Goal: Check status: Check status

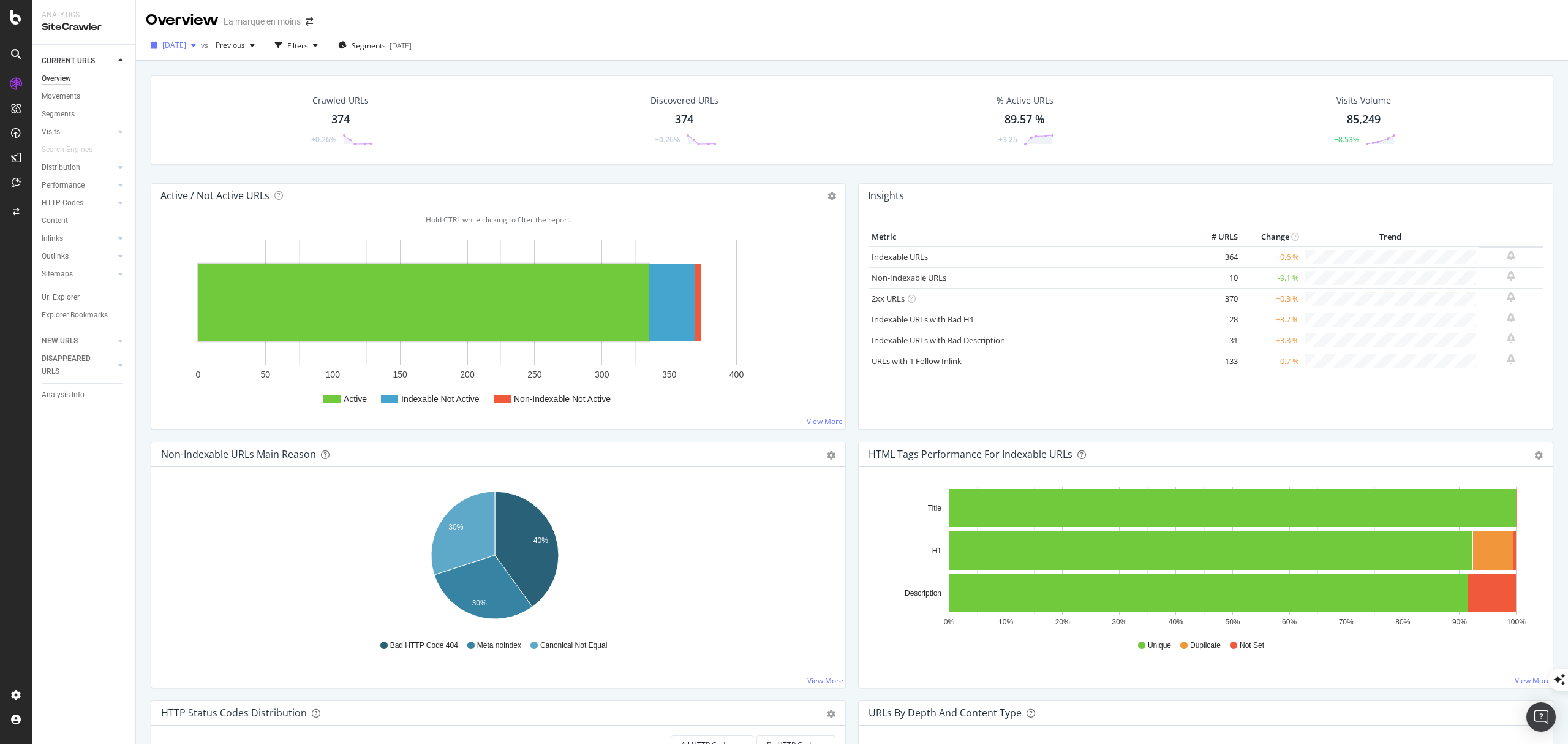
click at [186, 40] on span "[DATE]" at bounding box center [175, 45] width 24 height 11
click at [212, 124] on div "[DATE]" at bounding box center [199, 126] width 70 height 11
